Goal: Task Accomplishment & Management: Use online tool/utility

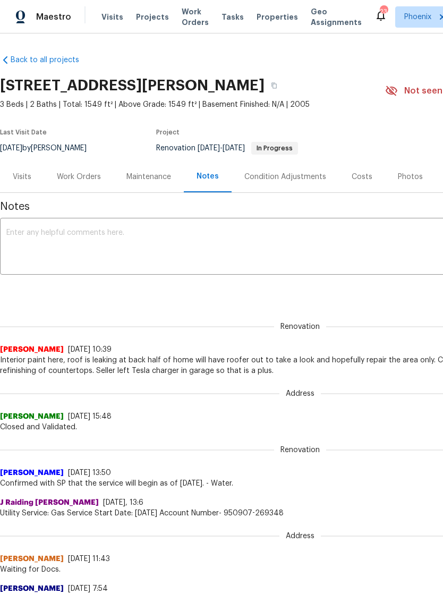
click at [79, 240] on textarea at bounding box center [300, 247] width 588 height 37
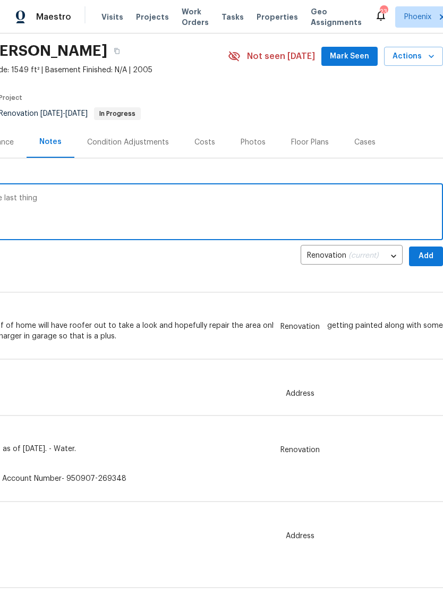
scroll to position [28, 154]
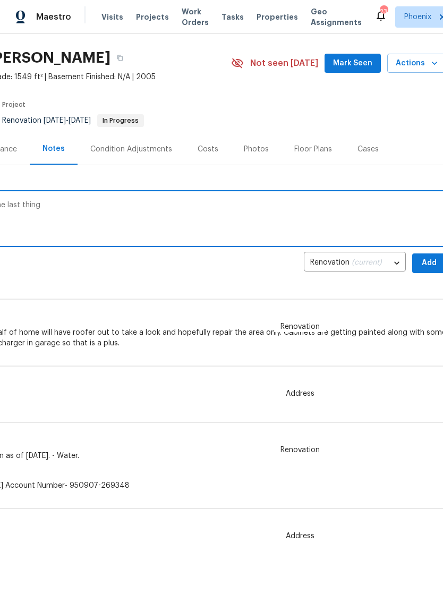
type textarea "Home should be finished EOD refinish is the last thing"
click at [429, 260] on span "Add" at bounding box center [429, 263] width 17 height 13
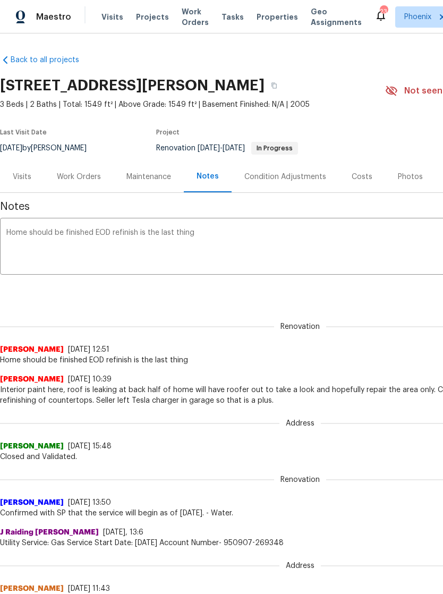
scroll to position [0, 0]
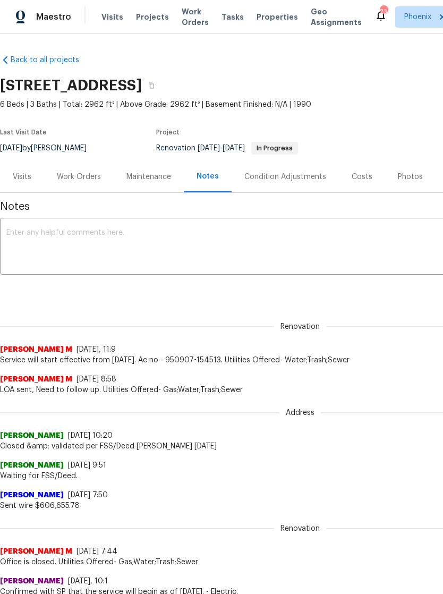
click at [76, 238] on textarea at bounding box center [300, 247] width 588 height 37
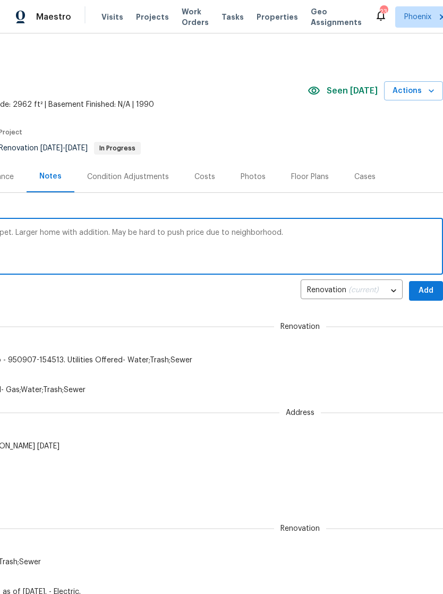
scroll to position [0, 157]
type textarea "Home needs full paint, will steam clean carpet. Larger home with addition. May …"
click at [430, 291] on span "Add" at bounding box center [426, 290] width 17 height 13
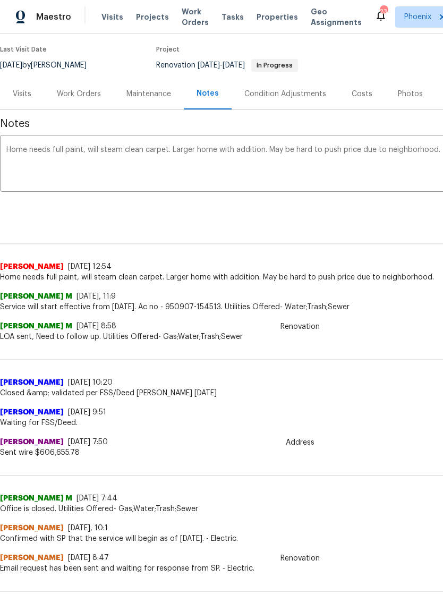
scroll to position [83, 0]
click at [72, 170] on textarea "Home needs full paint, will steam clean carpet. Larger home with addition. May …" at bounding box center [300, 164] width 588 height 37
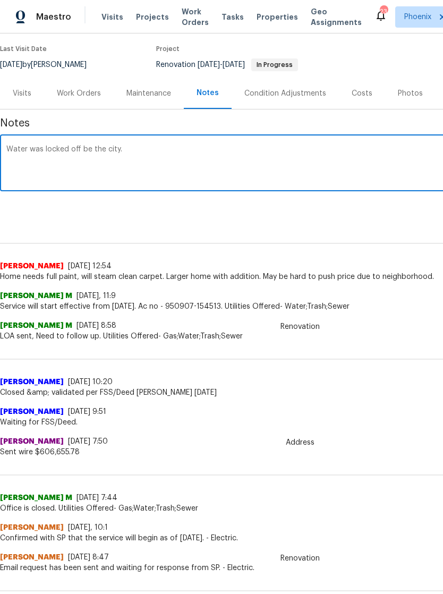
click at [86, 150] on textarea "Water was locked off be the city." at bounding box center [300, 164] width 588 height 37
click at [175, 155] on textarea "Water was locked off by the city." at bounding box center [300, 164] width 588 height 37
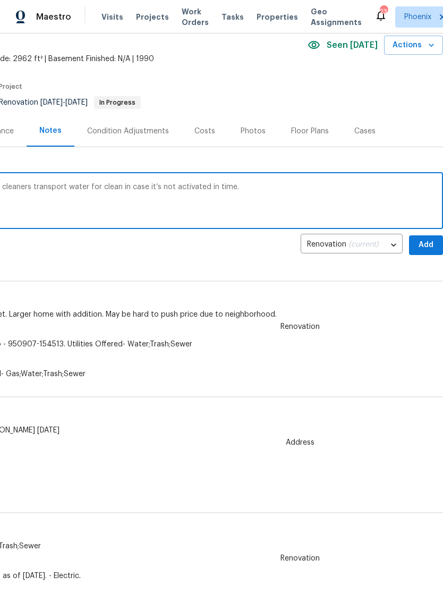
scroll to position [45, 157]
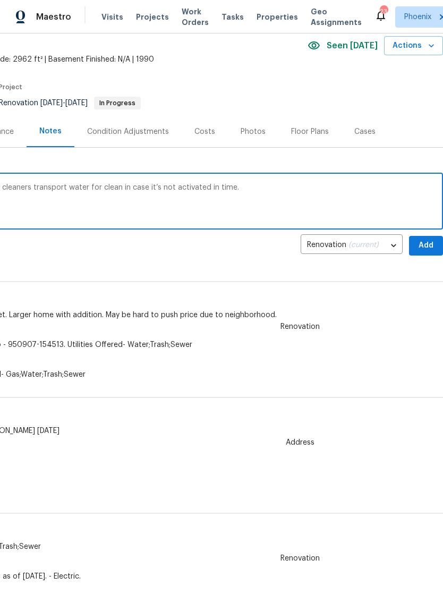
type textarea "Water was locked off by the city. I will have cleaners transport water for clea…"
click at [427, 242] on span "Add" at bounding box center [426, 245] width 17 height 13
